Goal: Obtain resource: Obtain resource

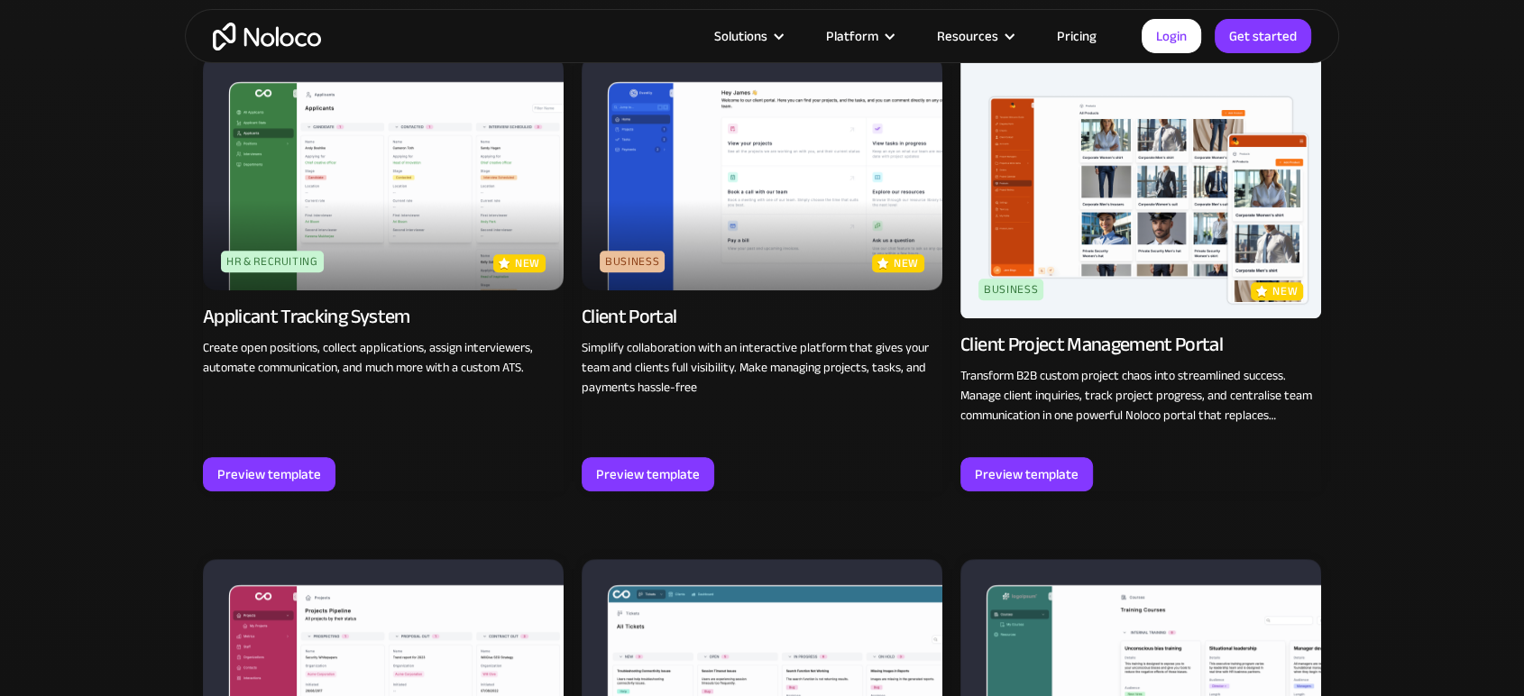
scroll to position [893, 0]
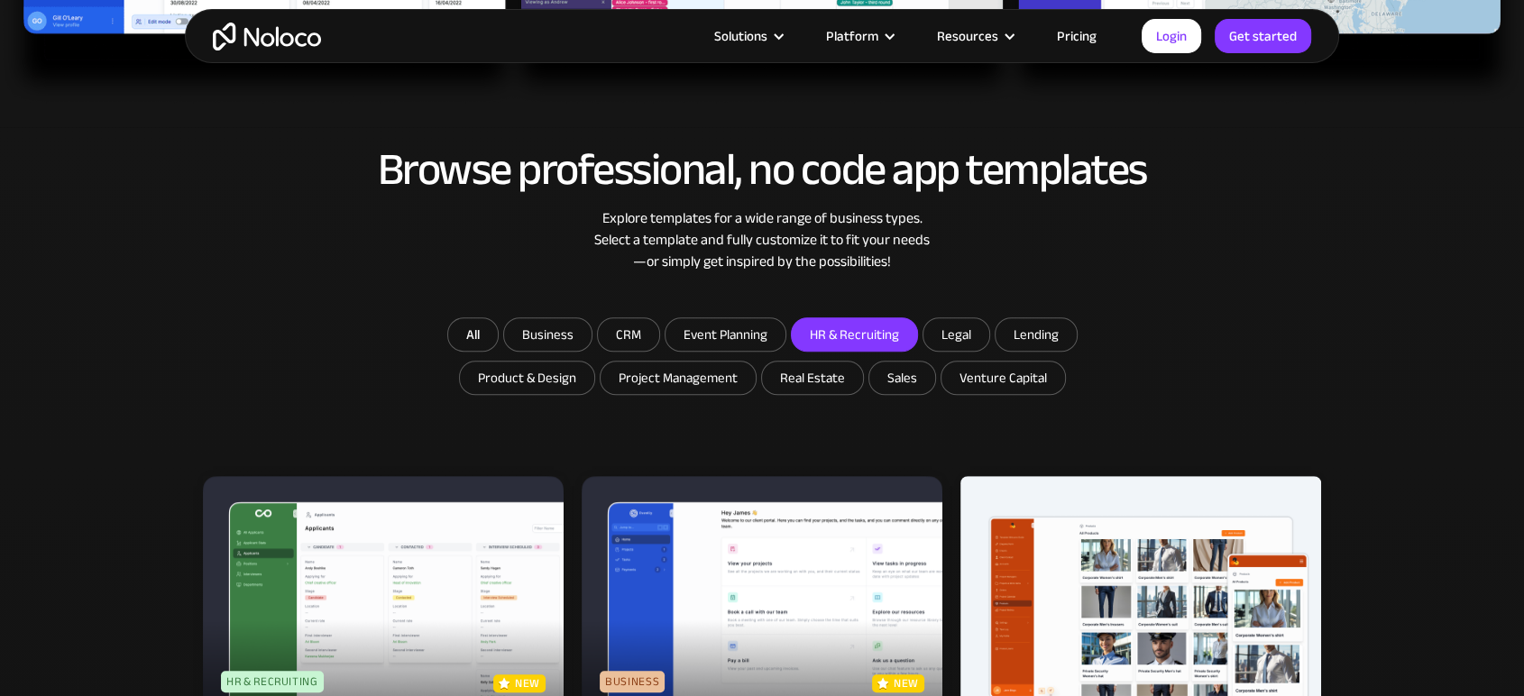
click at [824, 330] on input "HR & Recruiting" at bounding box center [854, 334] width 125 height 32
checkbox input "true"
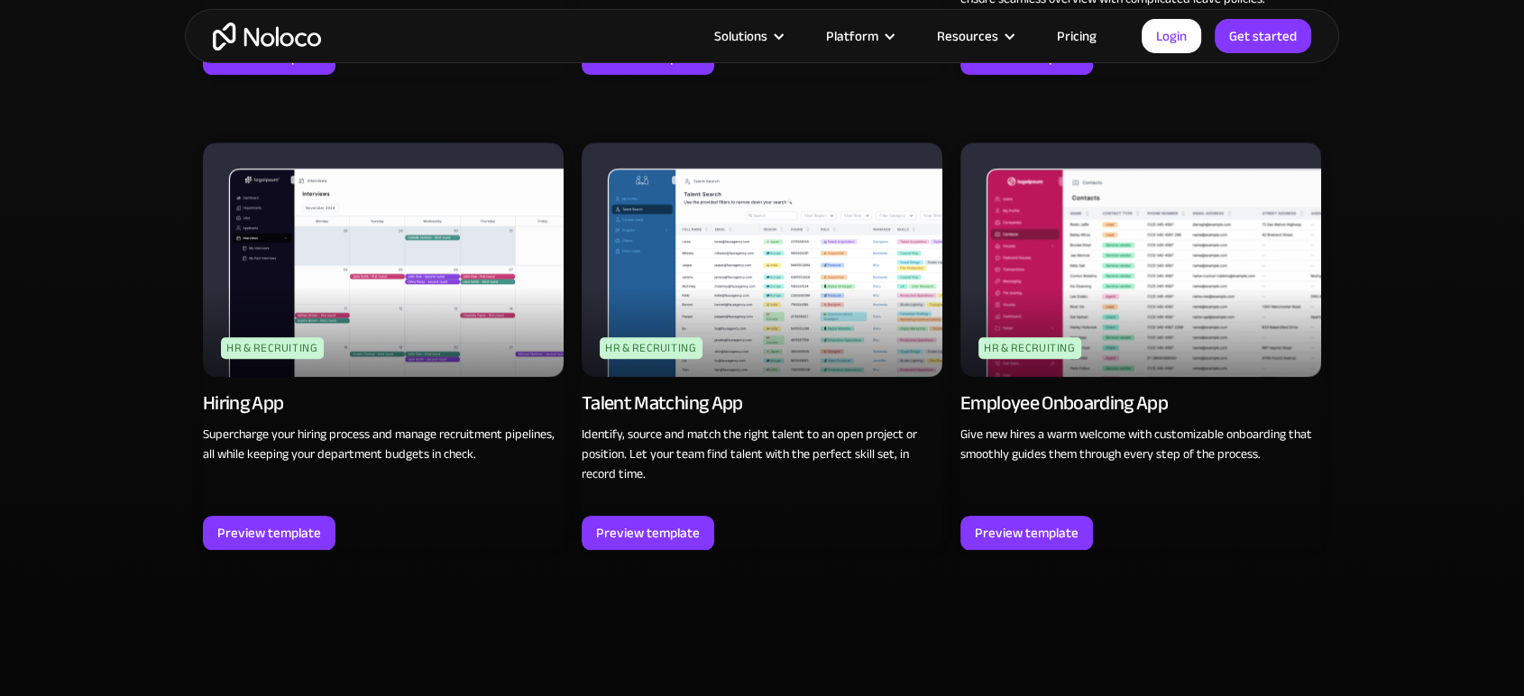
scroll to position [1733, 0]
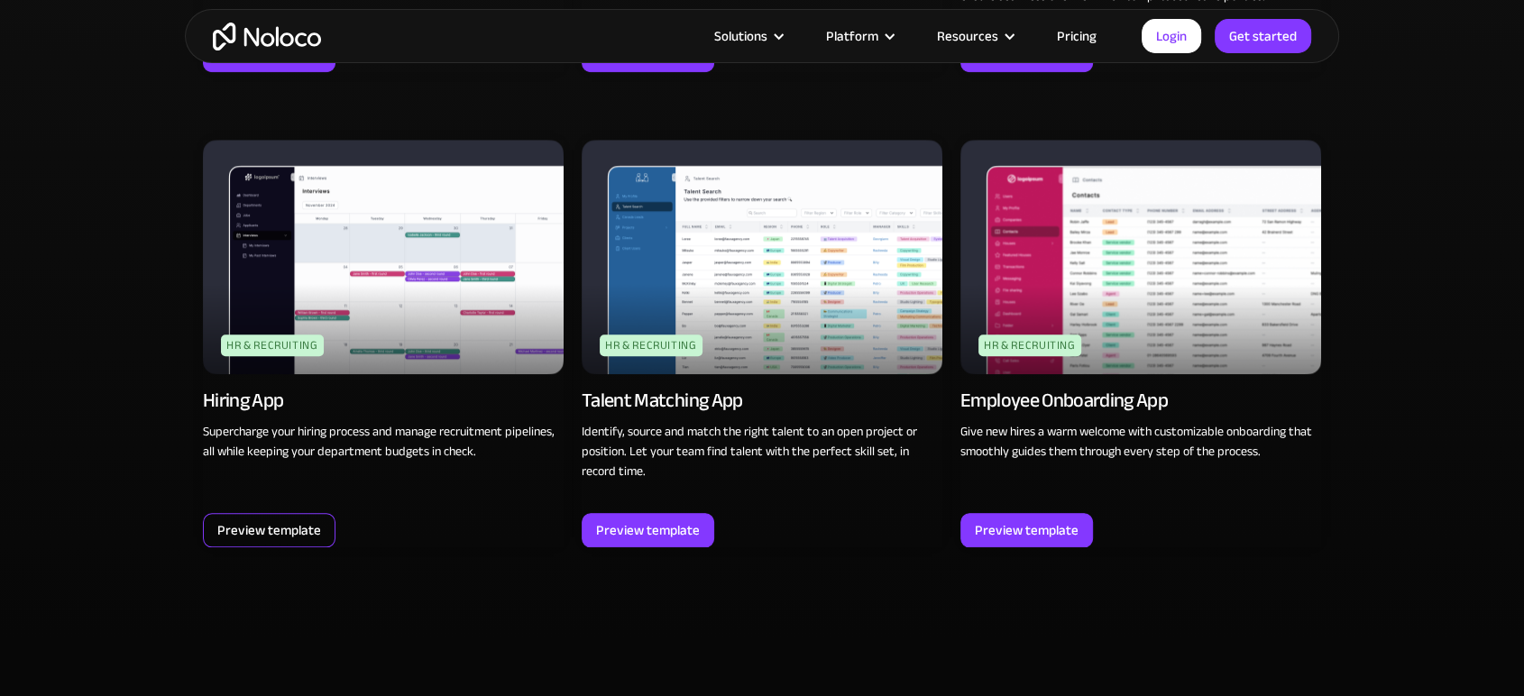
click at [296, 520] on div "Preview template" at bounding box center [269, 529] width 104 height 23
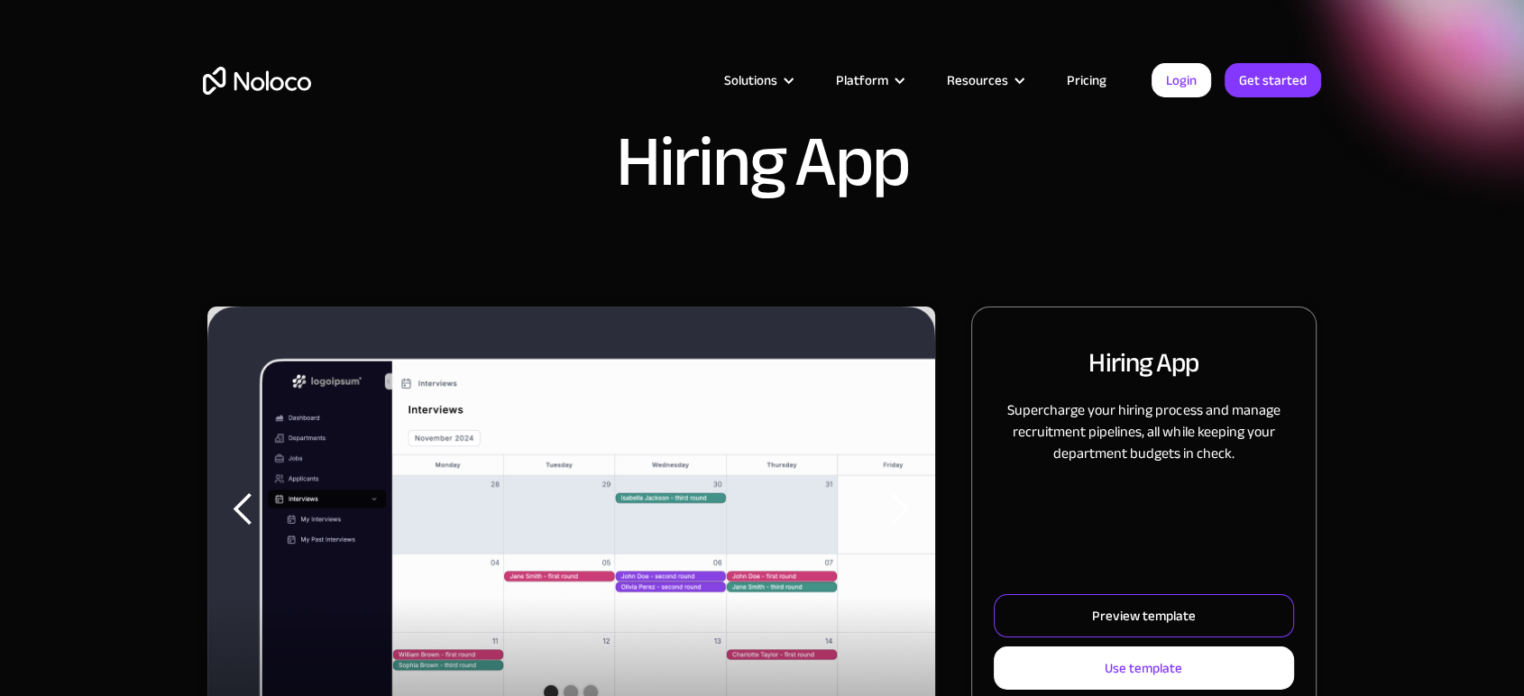
click at [1083, 614] on link "Preview template" at bounding box center [1144, 615] width 300 height 43
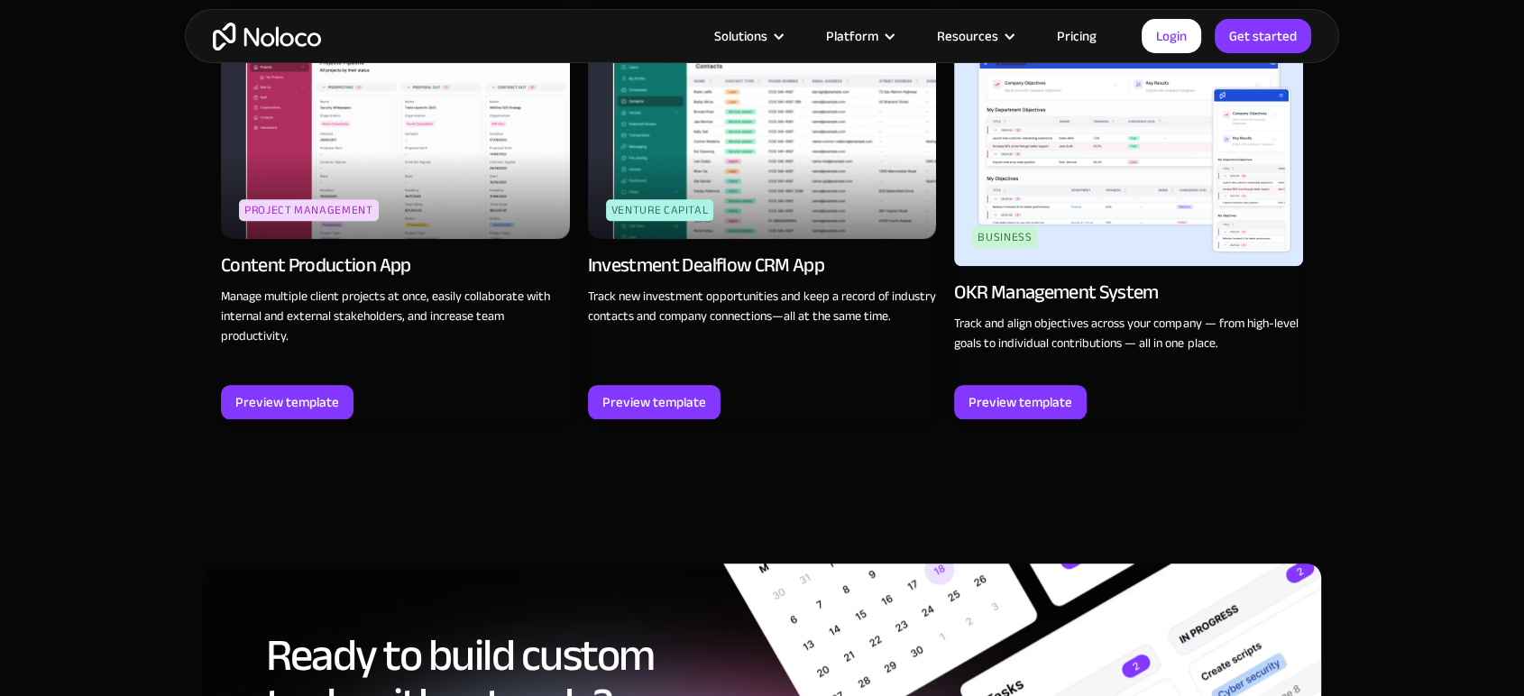
scroll to position [1818, 0]
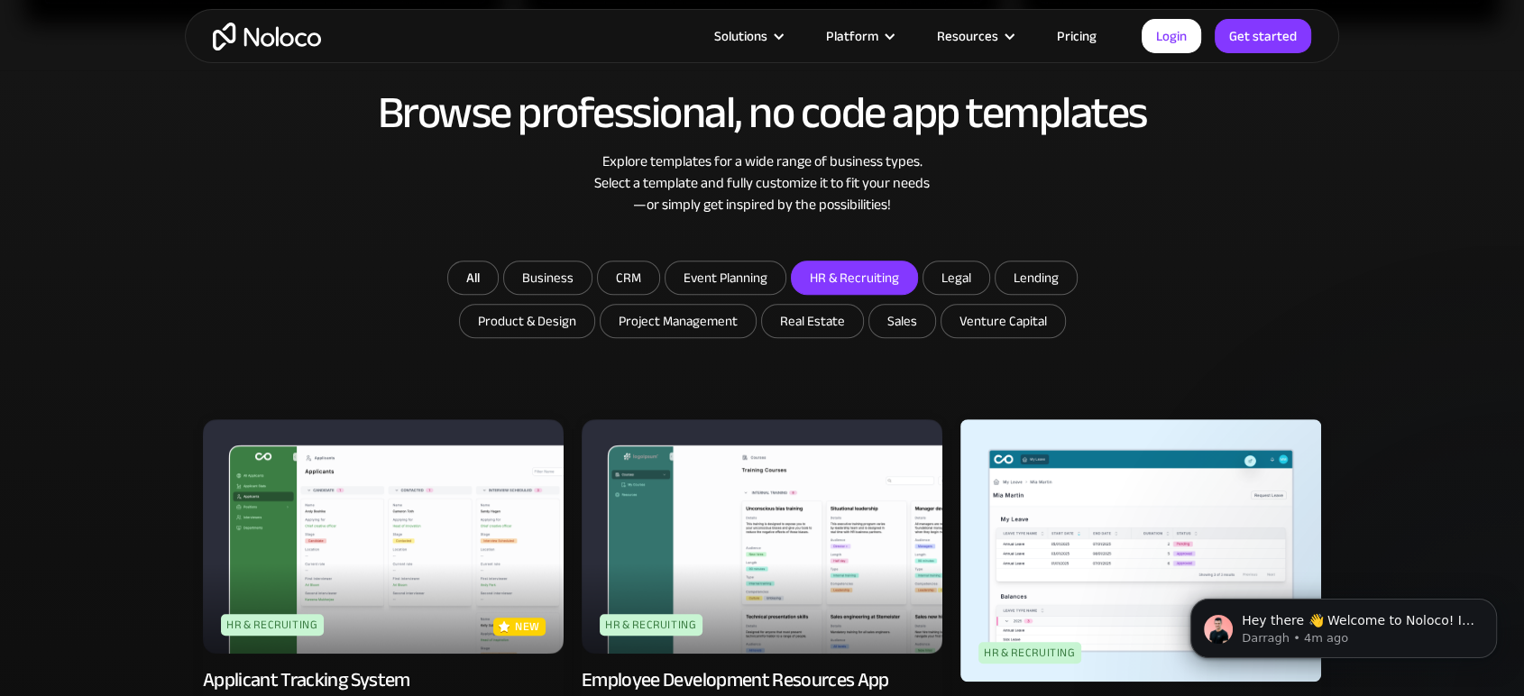
scroll to position [946, 0]
